Goal: Find contact information: Find contact information

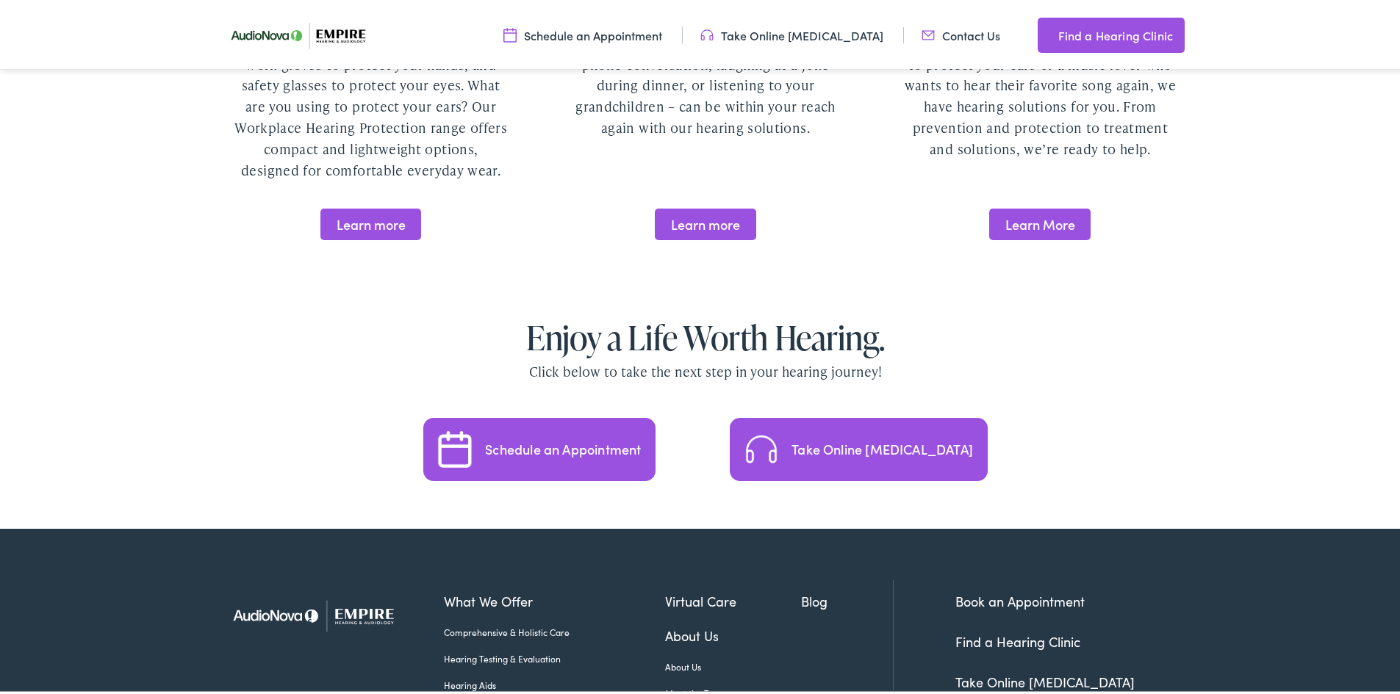
scroll to position [3075, 0]
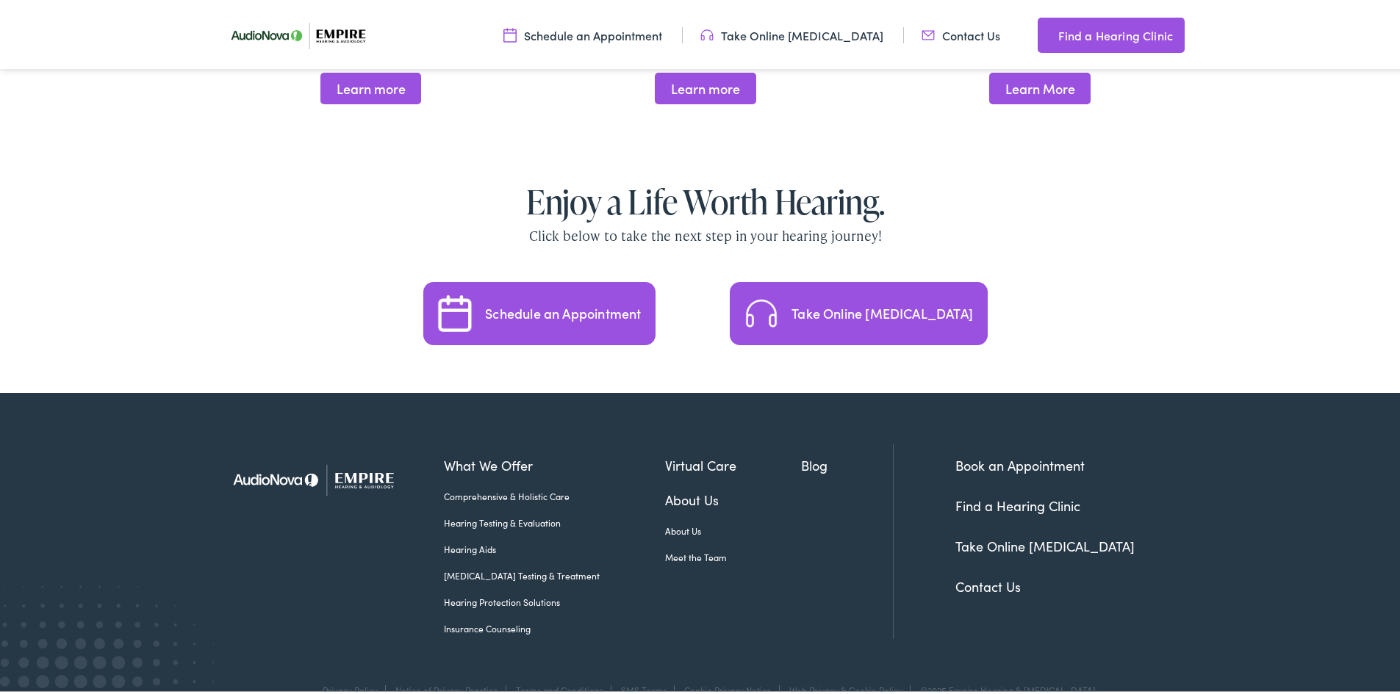
click at [780, 487] on link "About Us" at bounding box center [733, 497] width 137 height 20
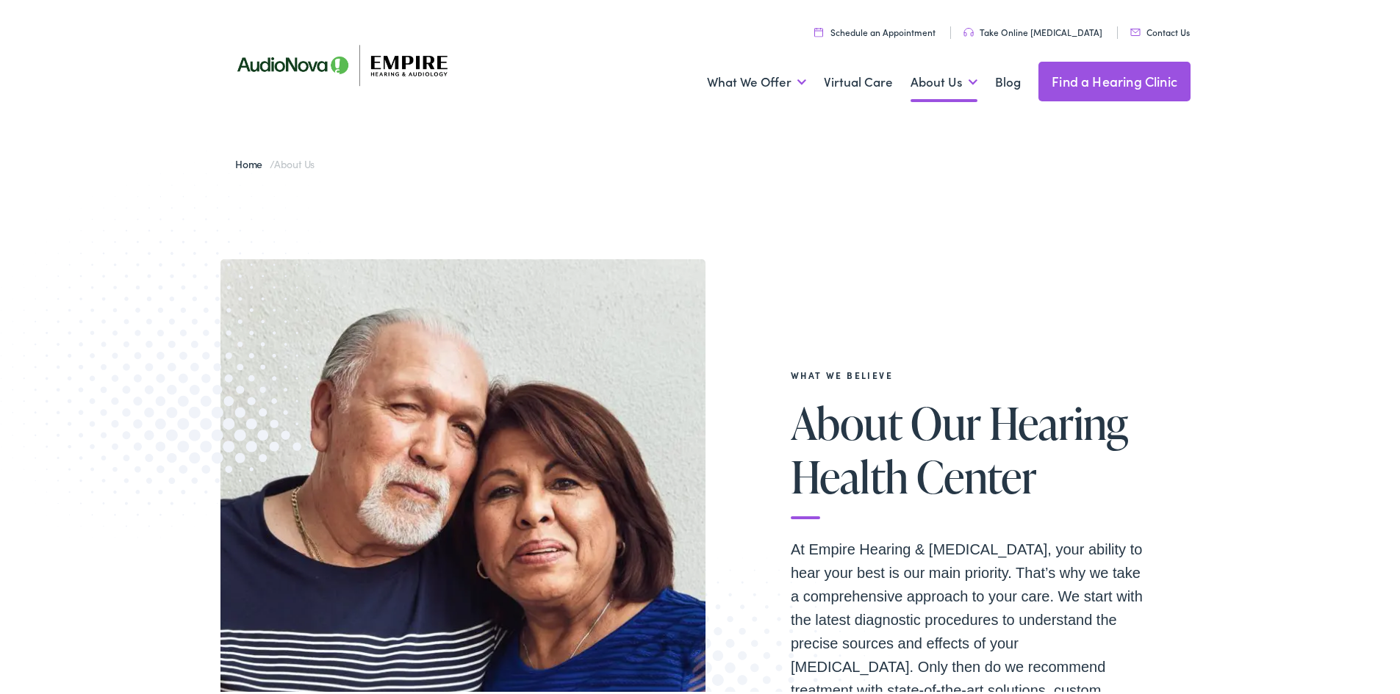
click at [1142, 33] on link "Contact Us" at bounding box center [1160, 29] width 60 height 12
